Goal: Navigation & Orientation: Find specific page/section

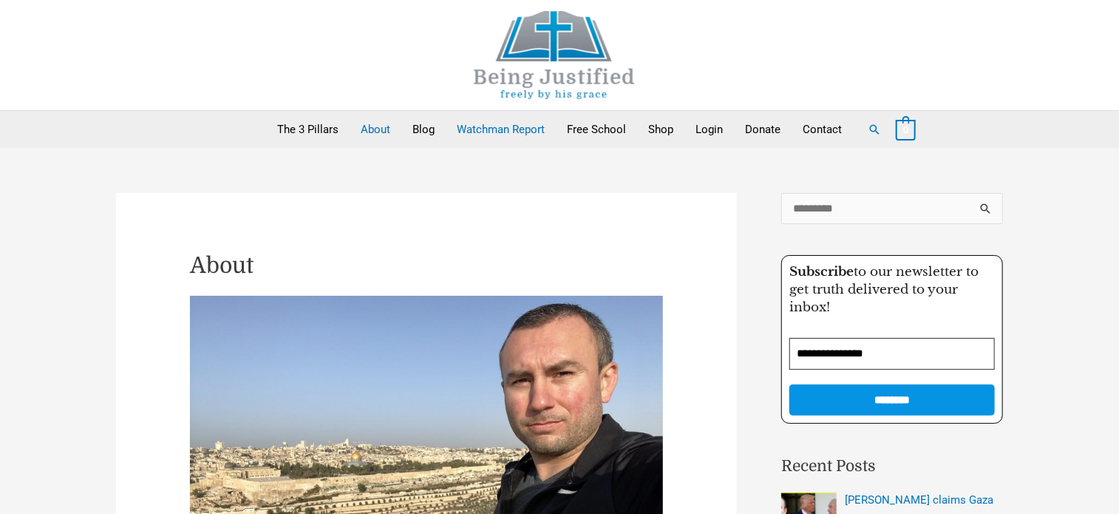
click at [512, 130] on link "Watchman Report" at bounding box center [501, 129] width 110 height 37
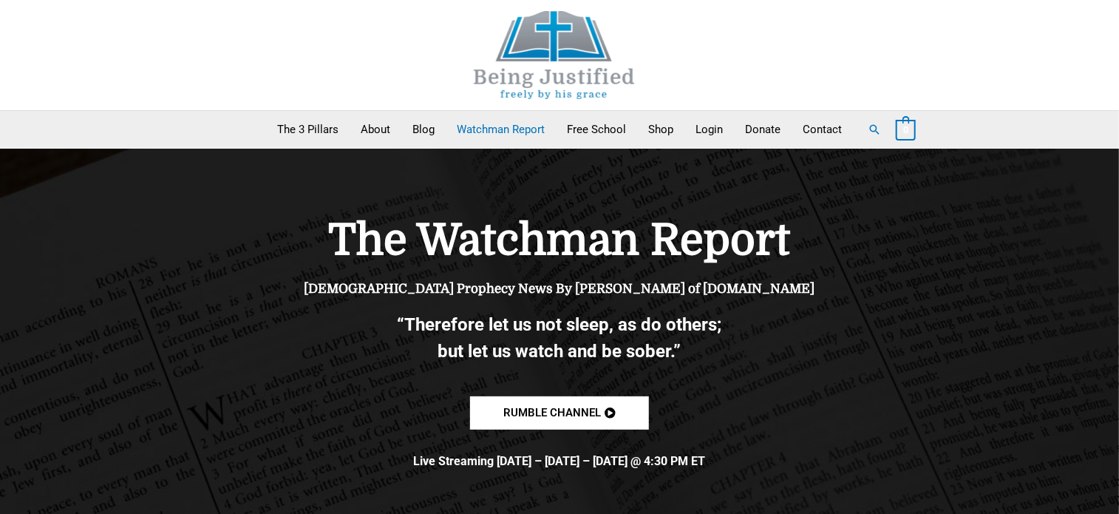
click at [481, 127] on link "Watchman Report" at bounding box center [501, 129] width 110 height 37
click at [371, 129] on link "About" at bounding box center [376, 129] width 52 height 37
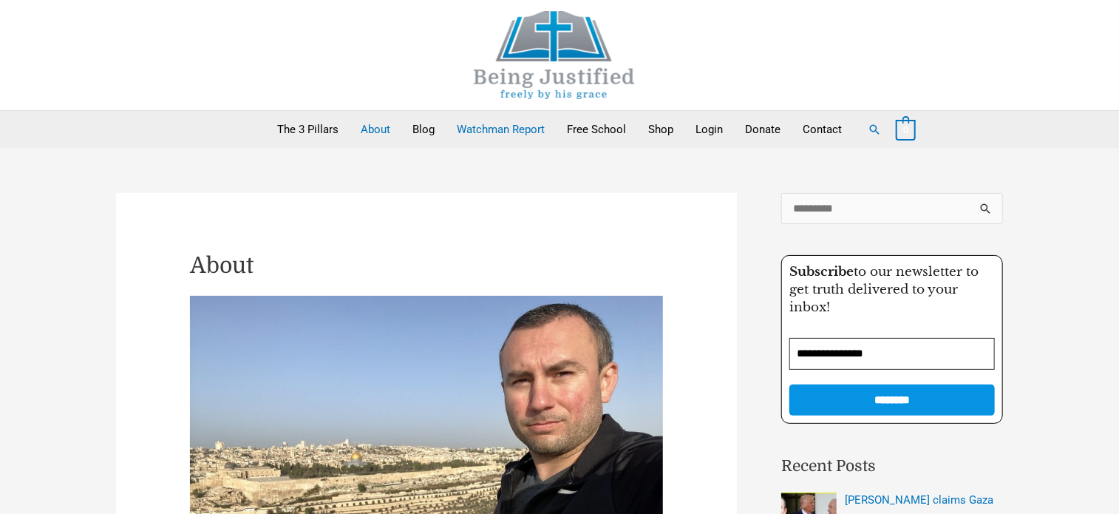
click at [503, 126] on link "Watchman Report" at bounding box center [501, 129] width 110 height 37
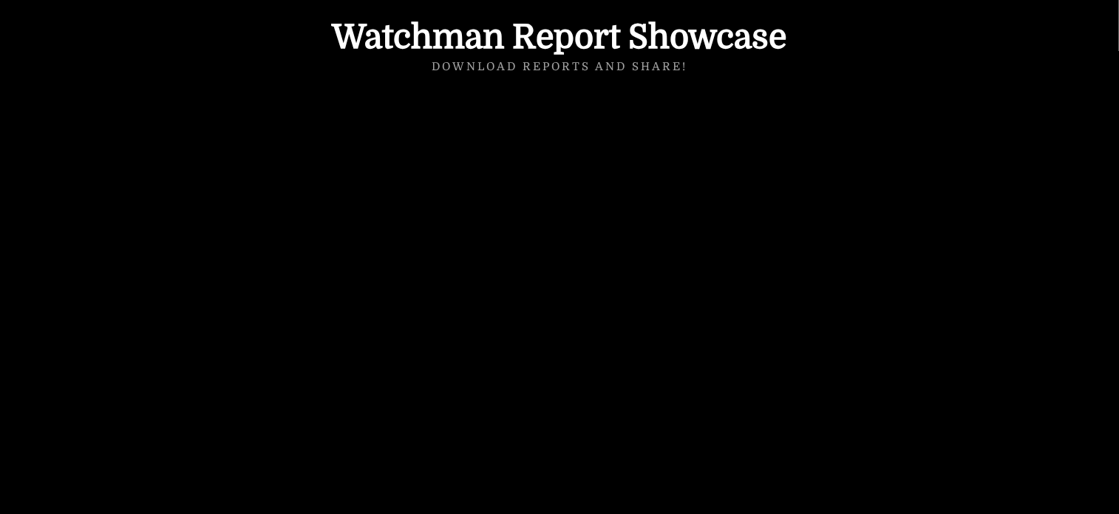
scroll to position [1035, 0]
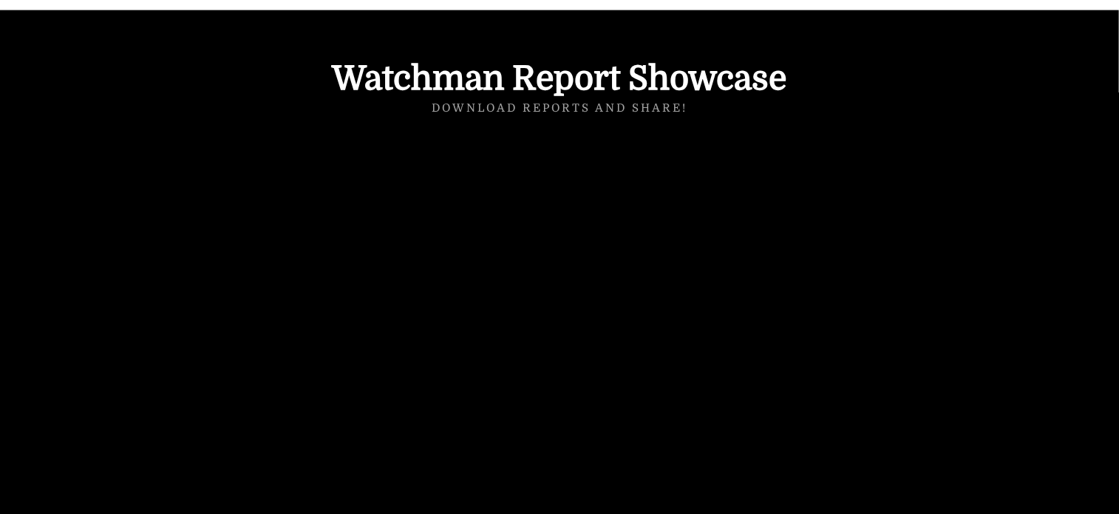
click at [1079, 211] on div at bounding box center [559, 353] width 1119 height 686
click at [882, 72] on h4 "Watchman Report Showcase" at bounding box center [559, 78] width 843 height 33
click at [1025, 109] on div at bounding box center [559, 353] width 1119 height 686
click at [166, 115] on div at bounding box center [559, 123] width 843 height 19
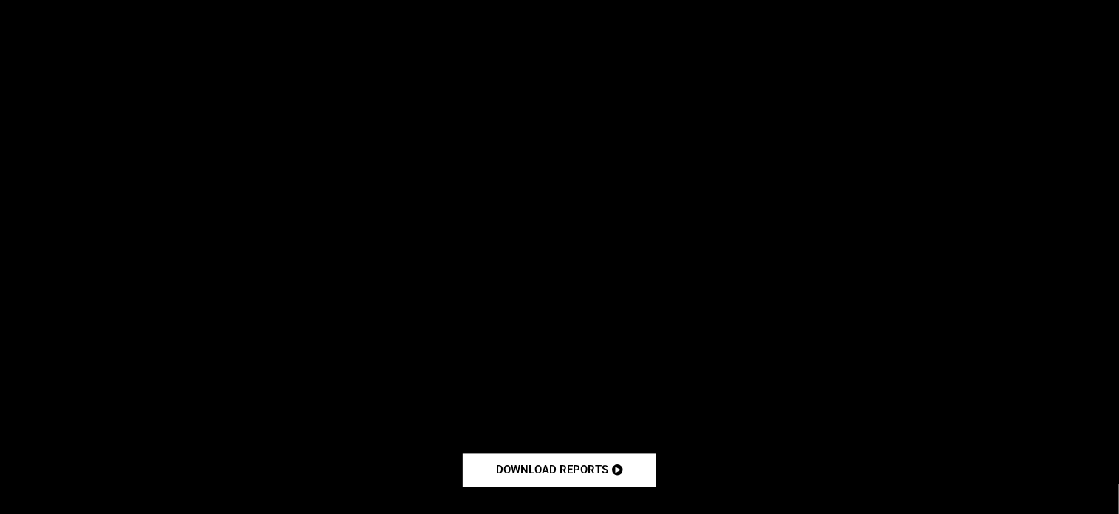
scroll to position [1183, 0]
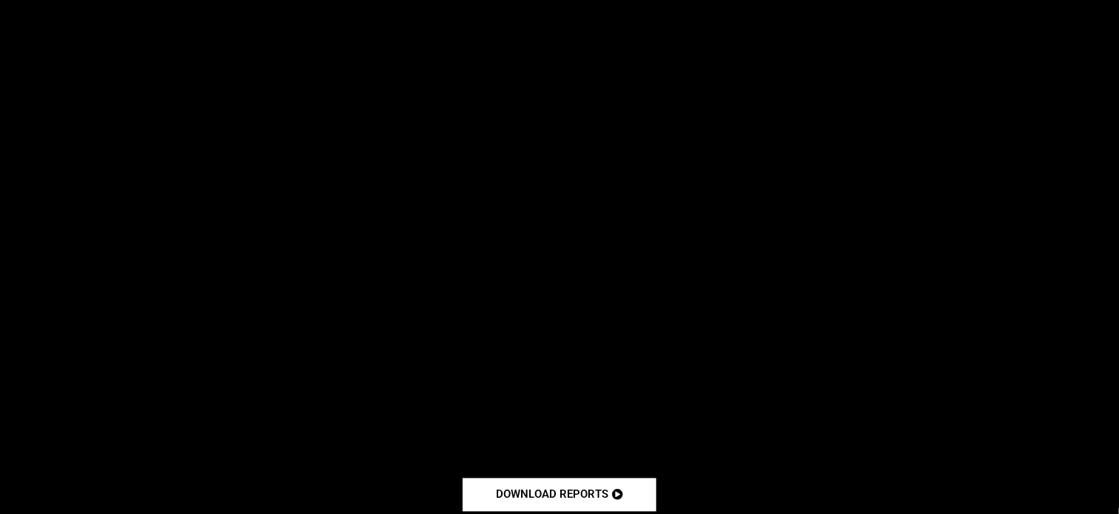
click at [1113, 138] on div at bounding box center [559, 205] width 1119 height 686
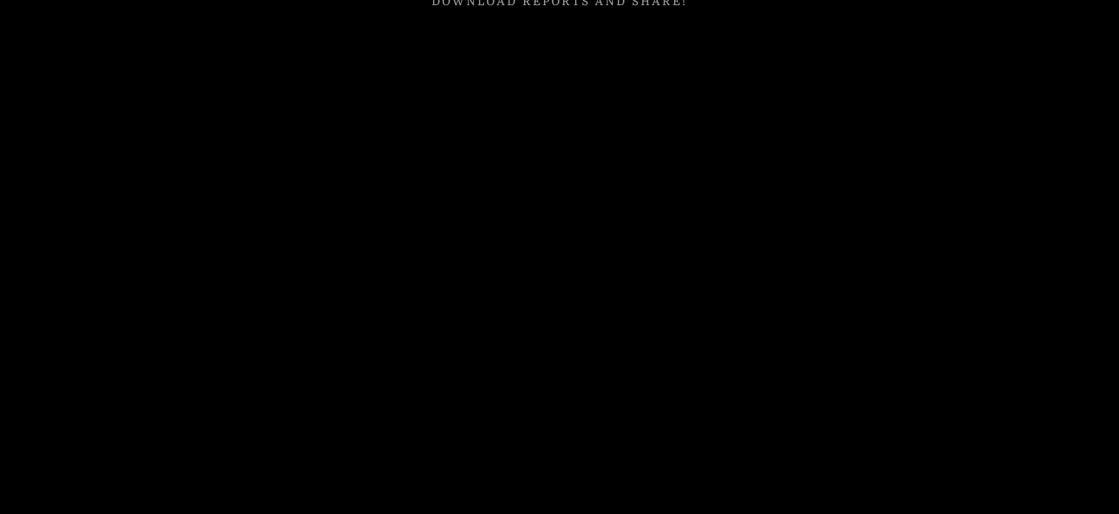
scroll to position [1109, 0]
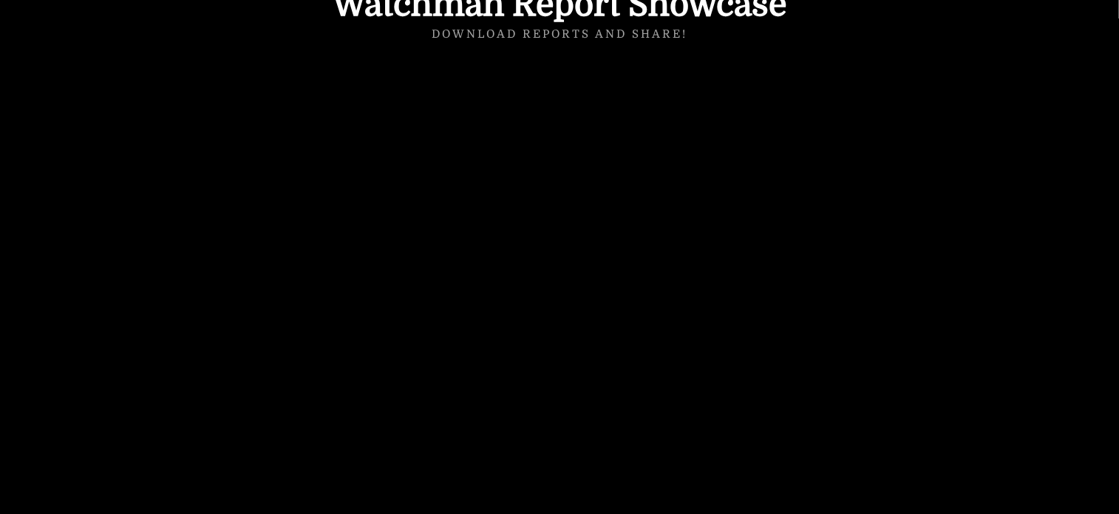
click at [1071, 89] on div at bounding box center [559, 279] width 1119 height 686
click at [1097, 132] on div at bounding box center [559, 279] width 1119 height 686
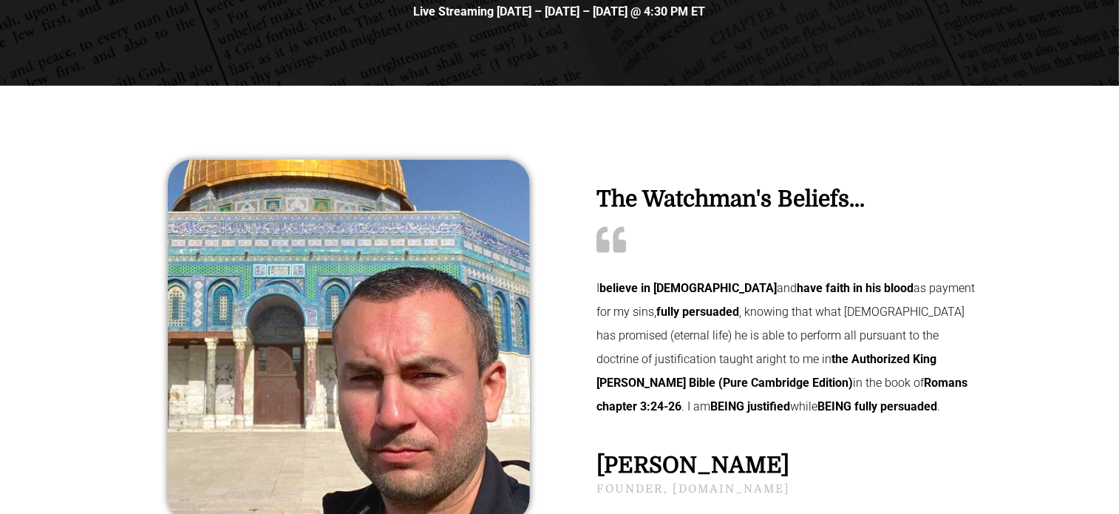
scroll to position [444, 0]
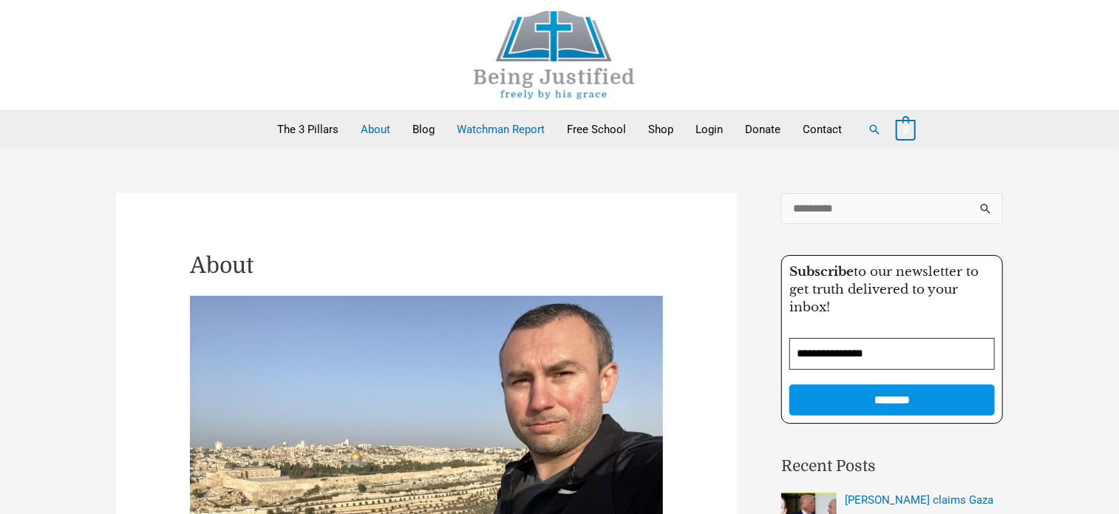
click at [504, 124] on link "Watchman Report" at bounding box center [501, 129] width 110 height 37
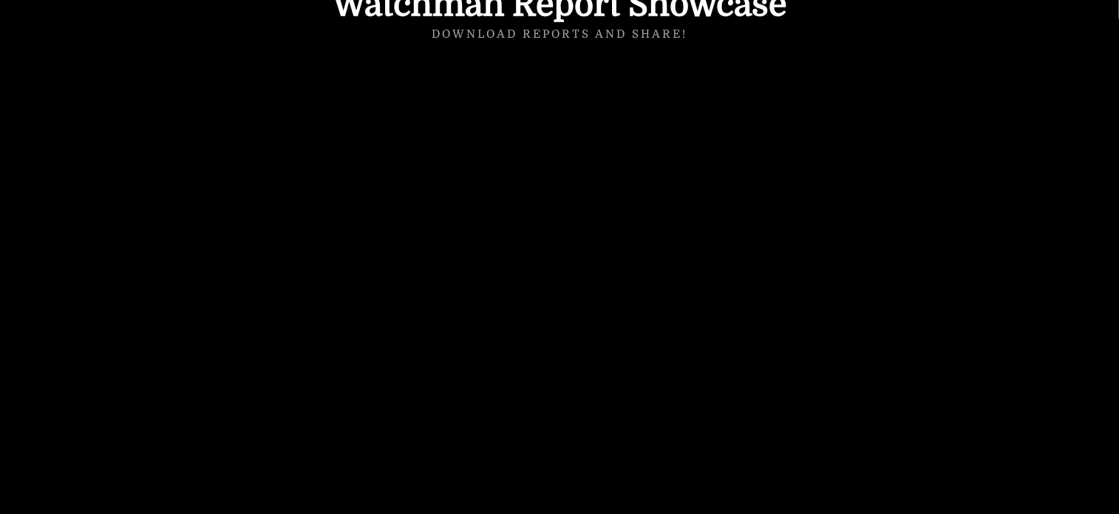
scroll to position [1183, 0]
